Goal: Transaction & Acquisition: Subscribe to service/newsletter

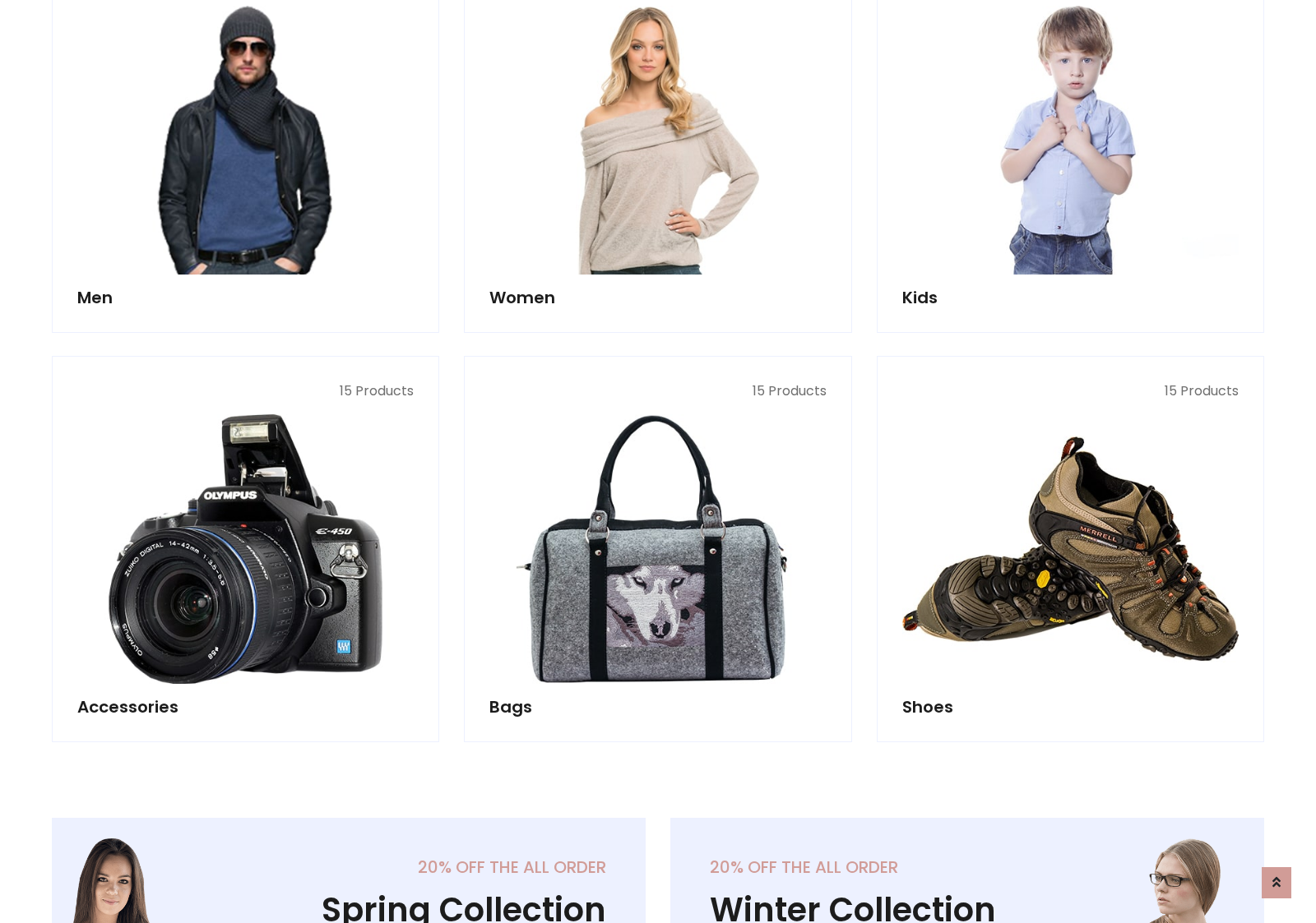
scroll to position [1193, 0]
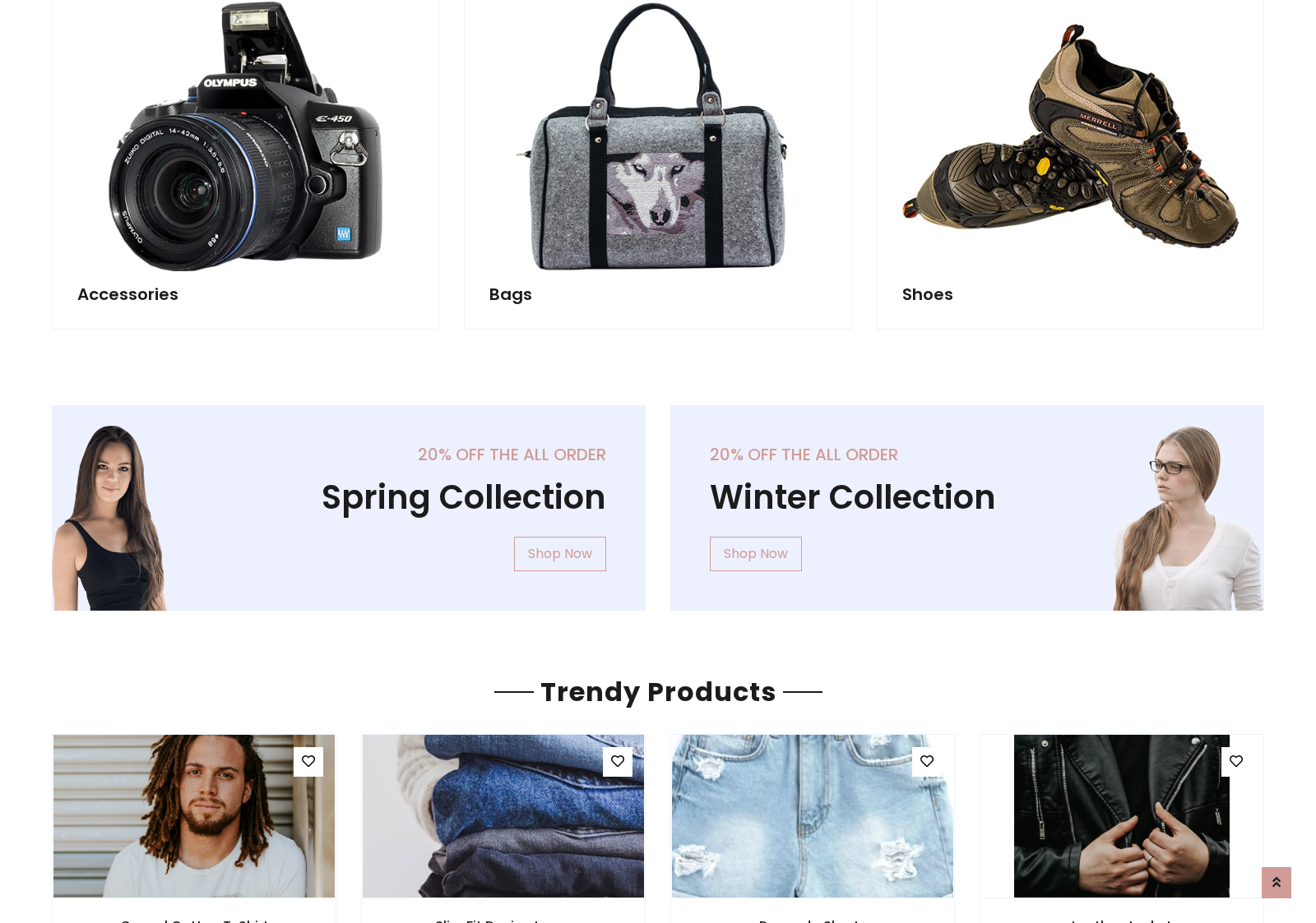
click at [658, 501] on div "20% off the all order Winter Collection Shop Now" at bounding box center [967, 521] width 618 height 232
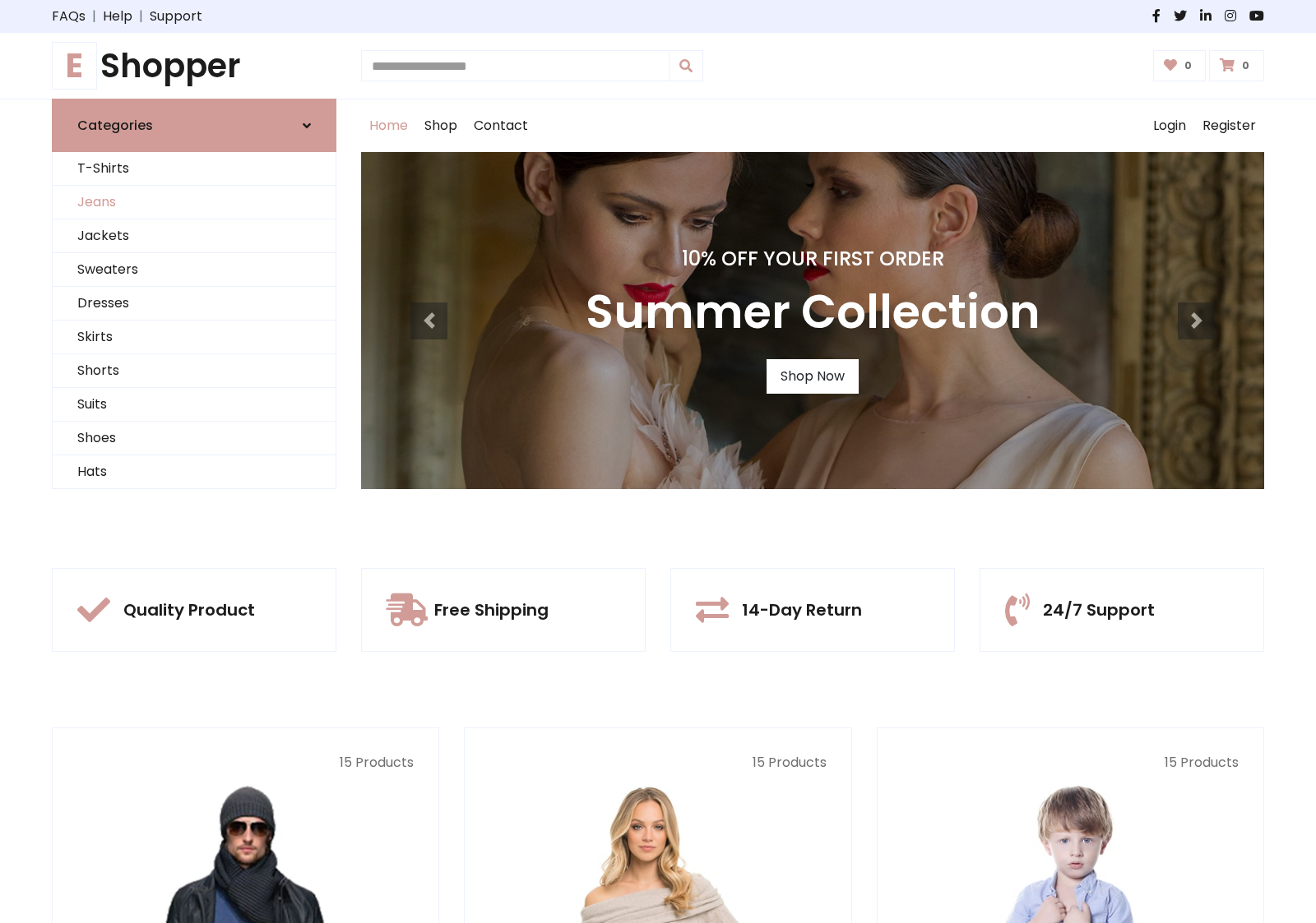
click at [194, 203] on link "Jeans" at bounding box center [194, 203] width 283 height 34
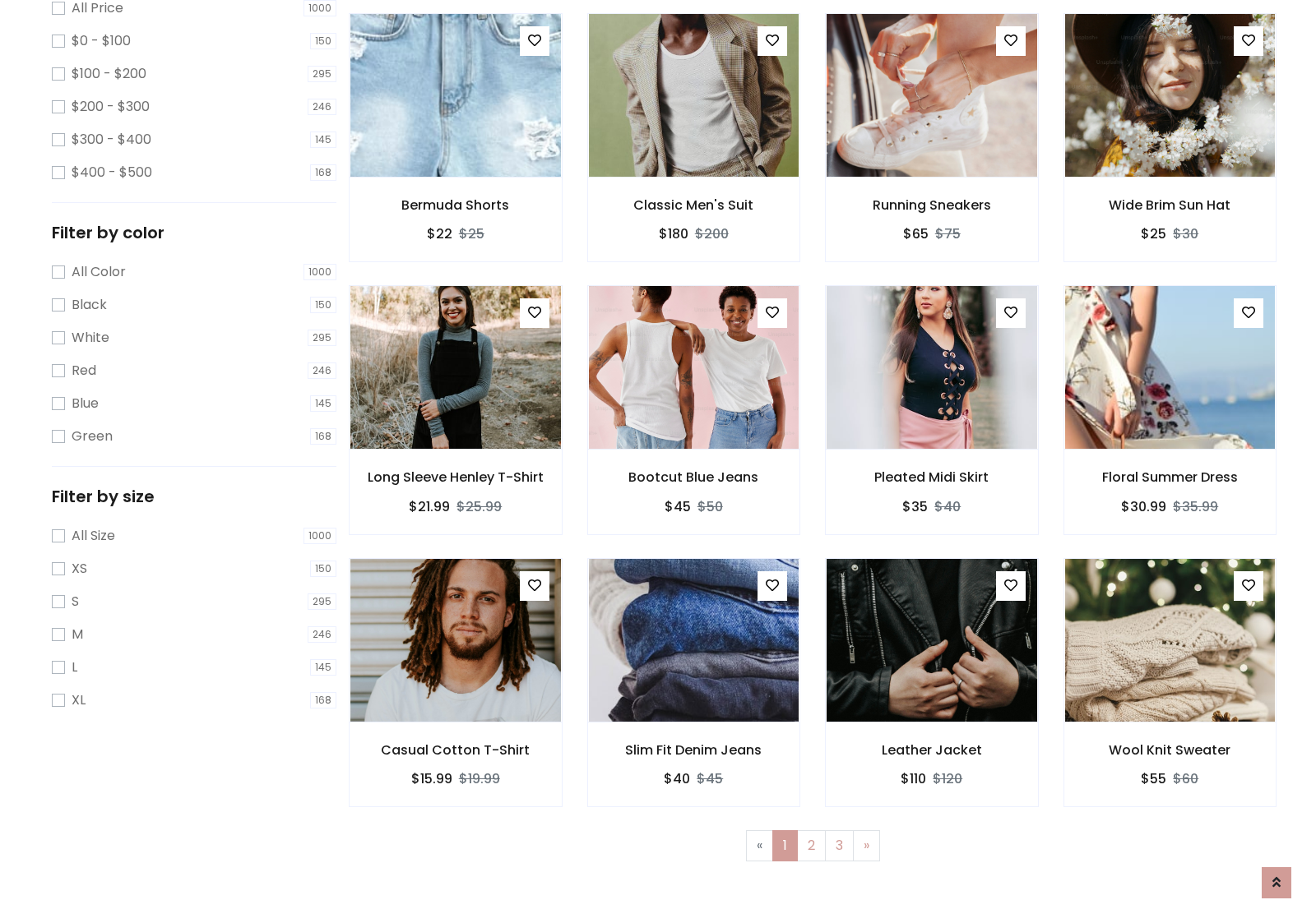
scroll to position [519, 0]
click at [455, 165] on img at bounding box center [455, 95] width 252 height 394
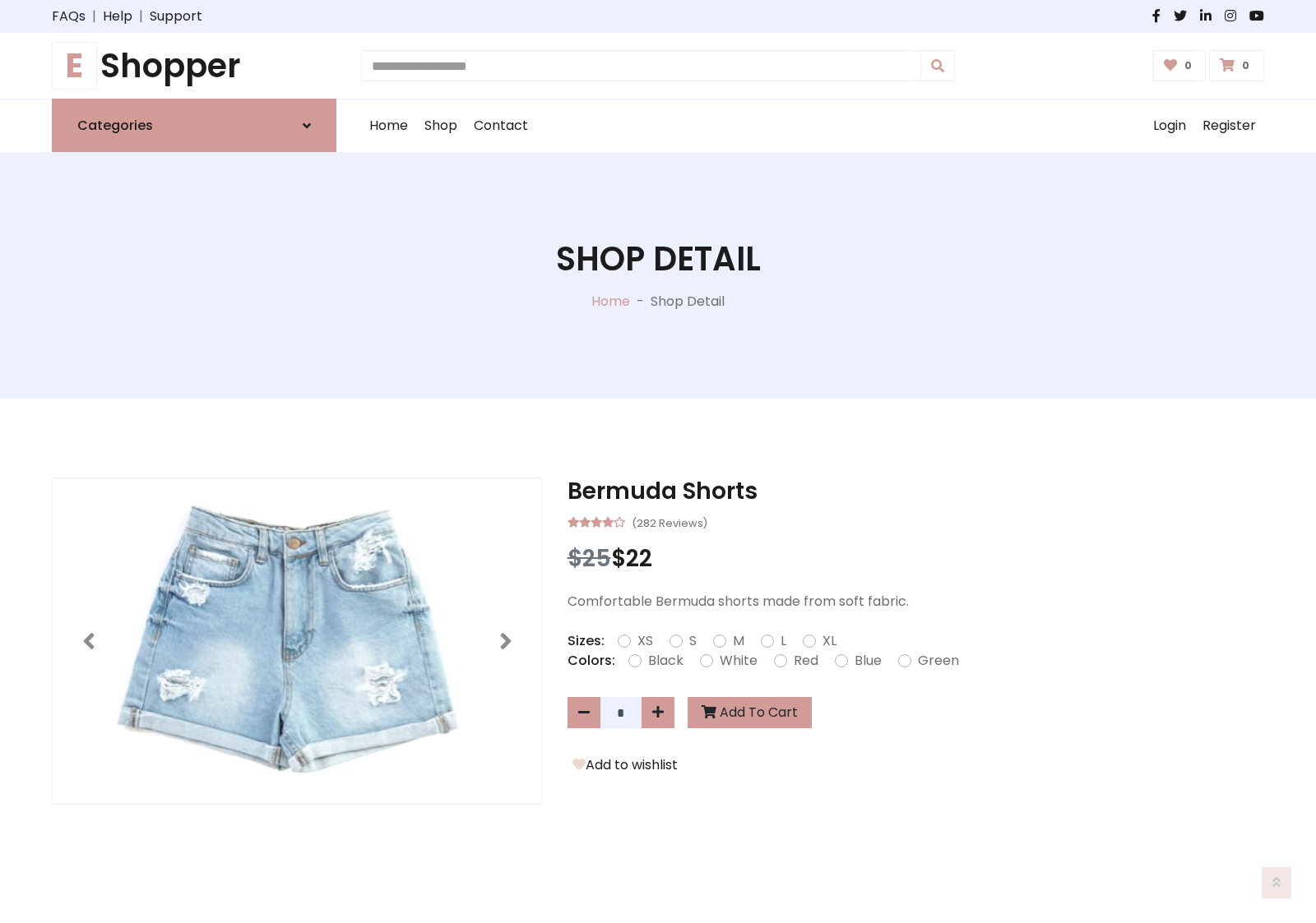
scroll to position [177, 0]
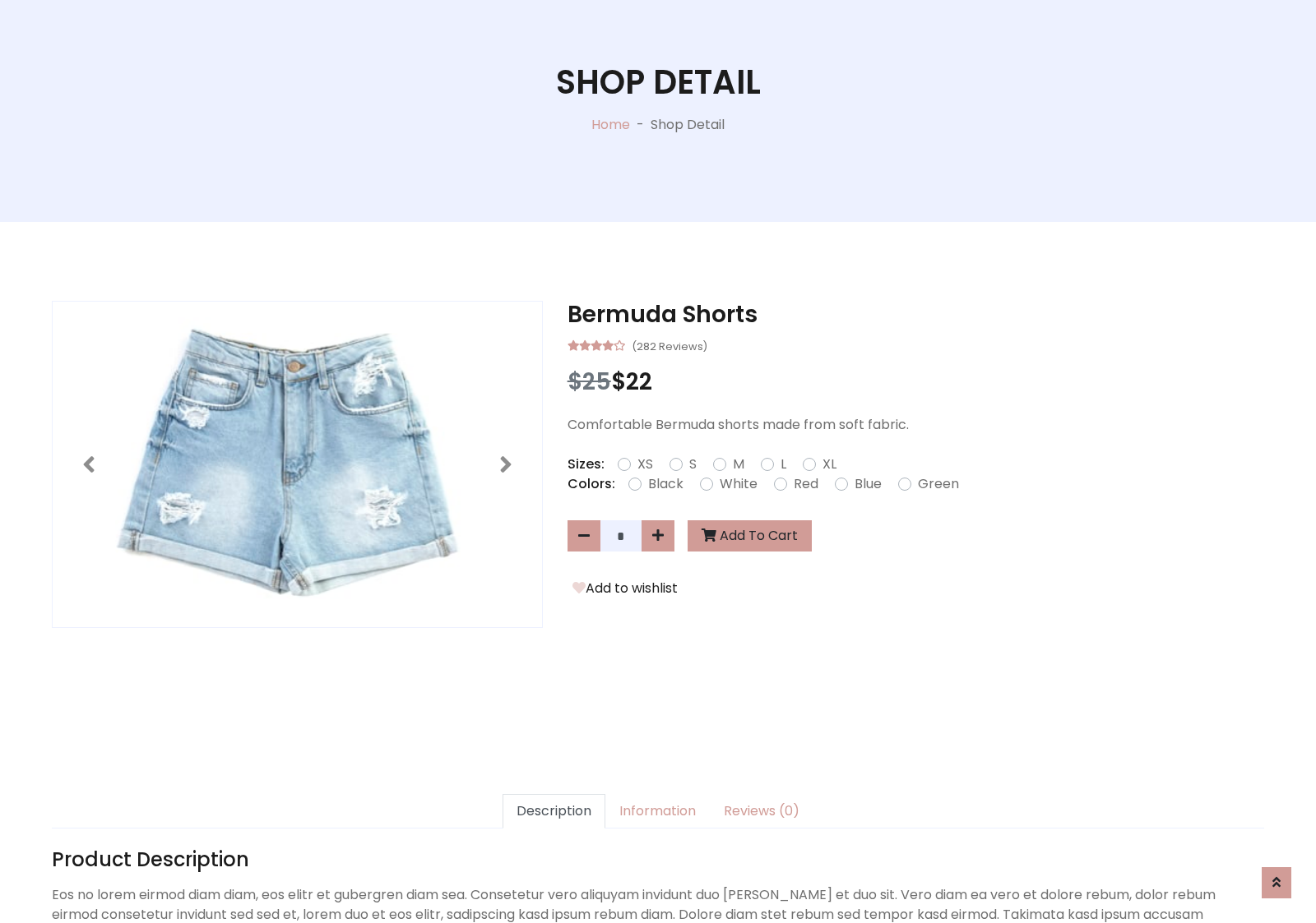
click at [803, 483] on label "Red" at bounding box center [806, 484] width 25 height 20
click at [658, 461] on form "XS S M L XL" at bounding box center [733, 465] width 232 height 20
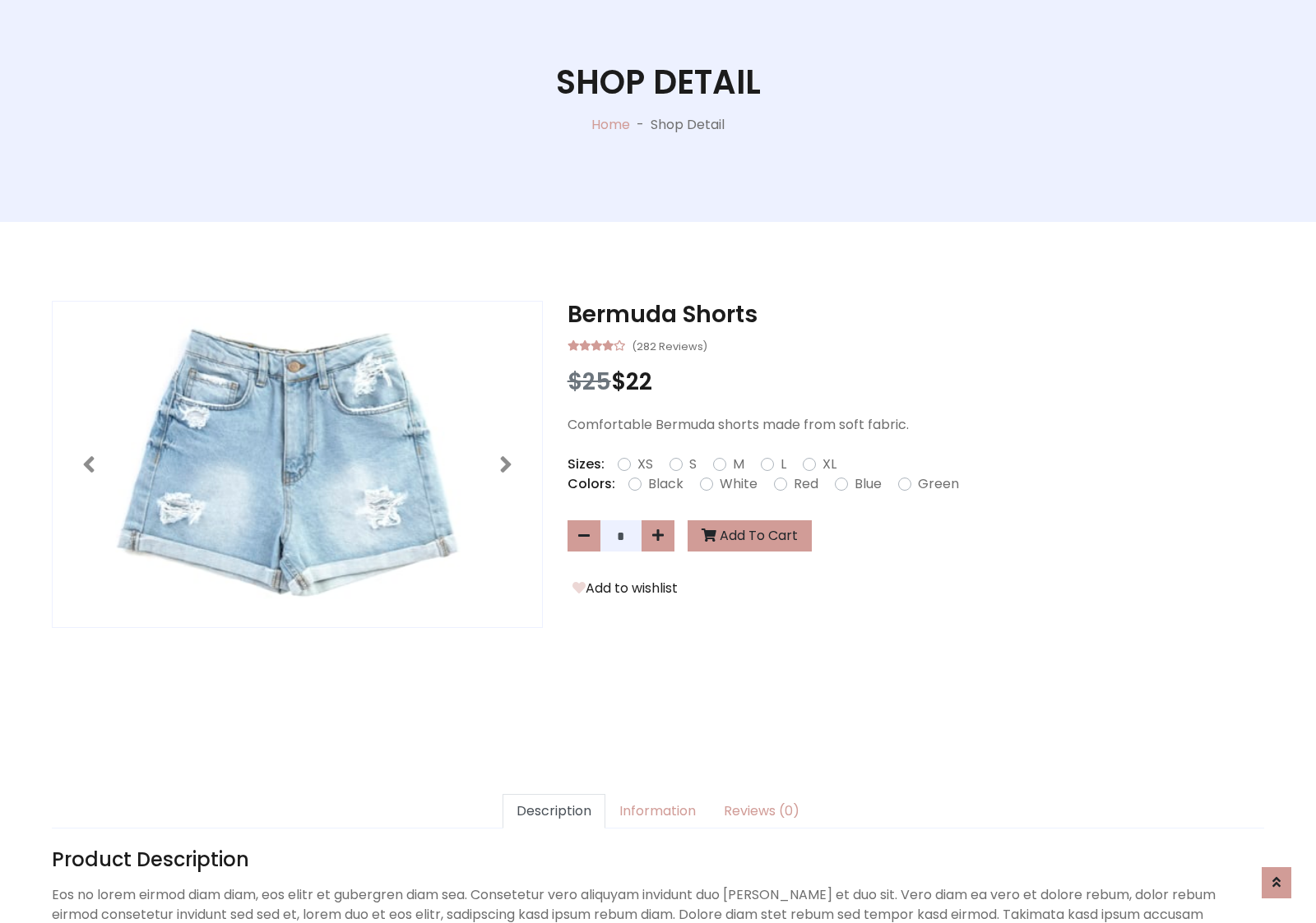
click at [658, 461] on form "XS S M L XL" at bounding box center [733, 465] width 232 height 20
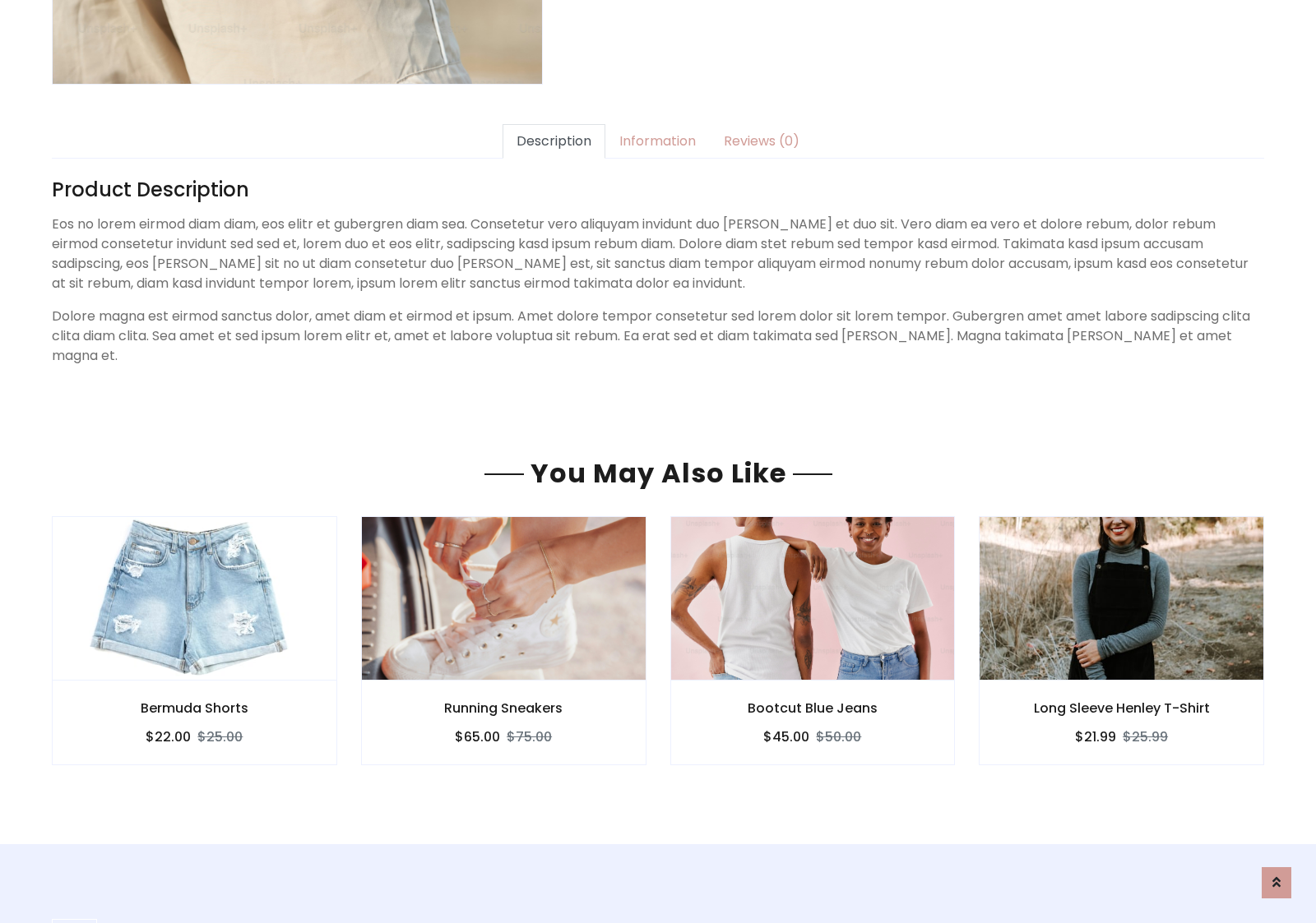
type input "******"
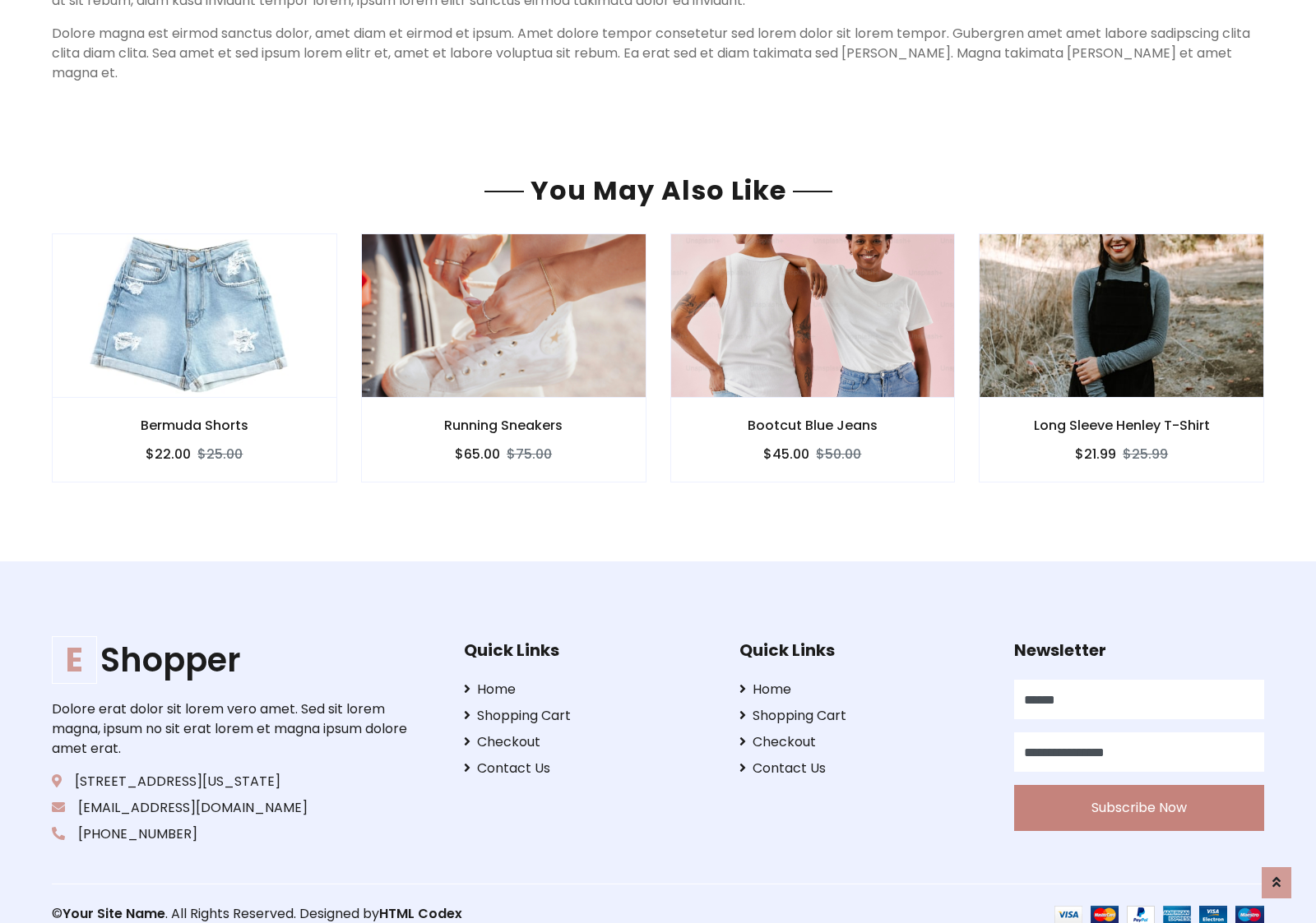
type input "**********"
click at [1138, 788] on button "Subscribe Now" at bounding box center [1138, 808] width 250 height 46
